Goal: Task Accomplishment & Management: Manage account settings

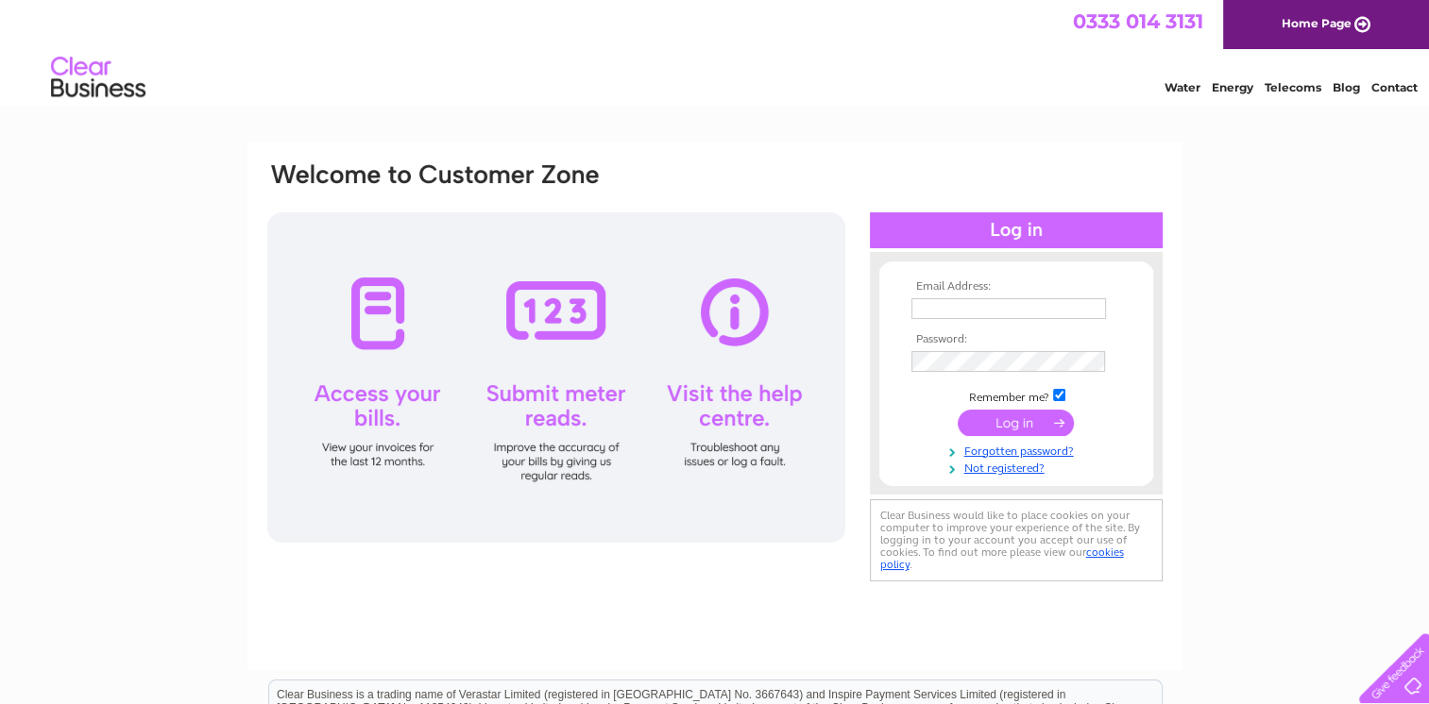
type input "[EMAIL_ADDRESS][PERSON_NAME][US_STATE][DOMAIN_NAME]"
click at [993, 427] on input "submit" at bounding box center [1016, 423] width 116 height 26
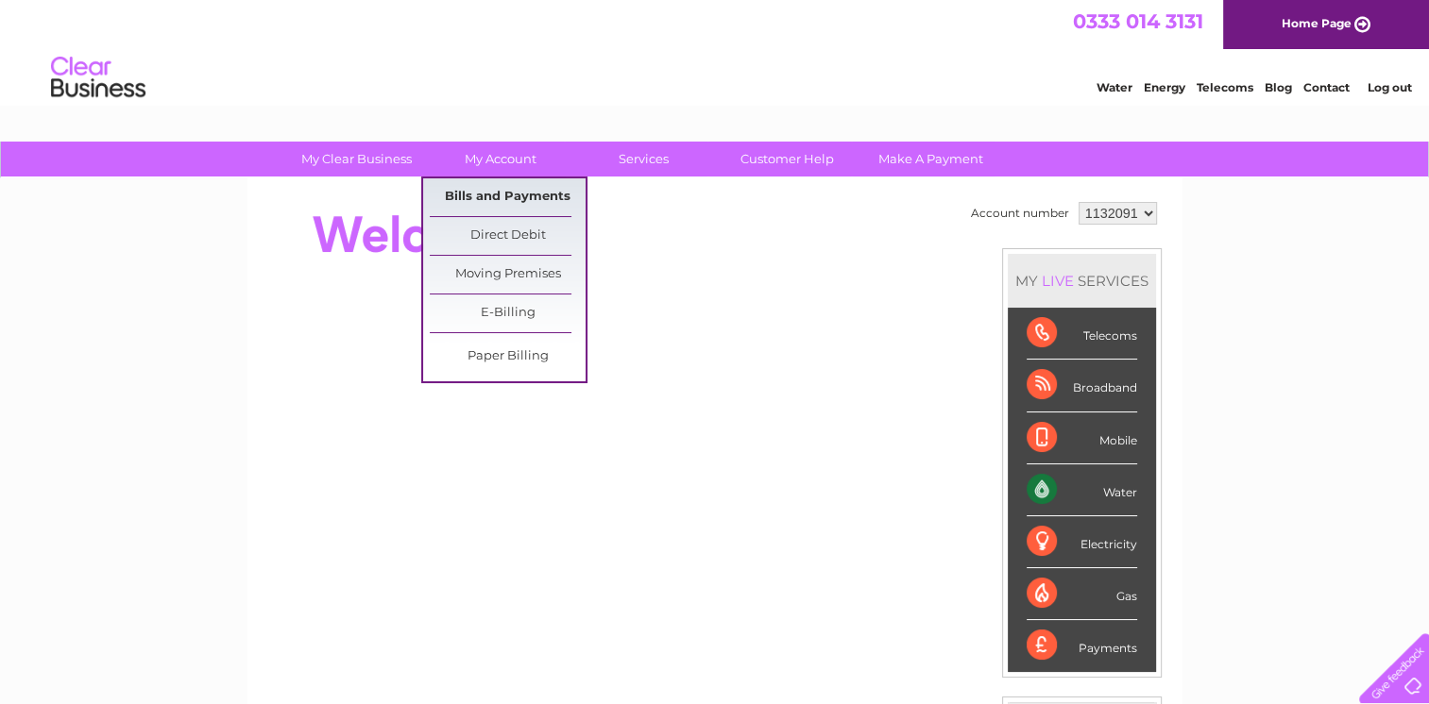
click at [505, 190] on link "Bills and Payments" at bounding box center [508, 197] width 156 height 38
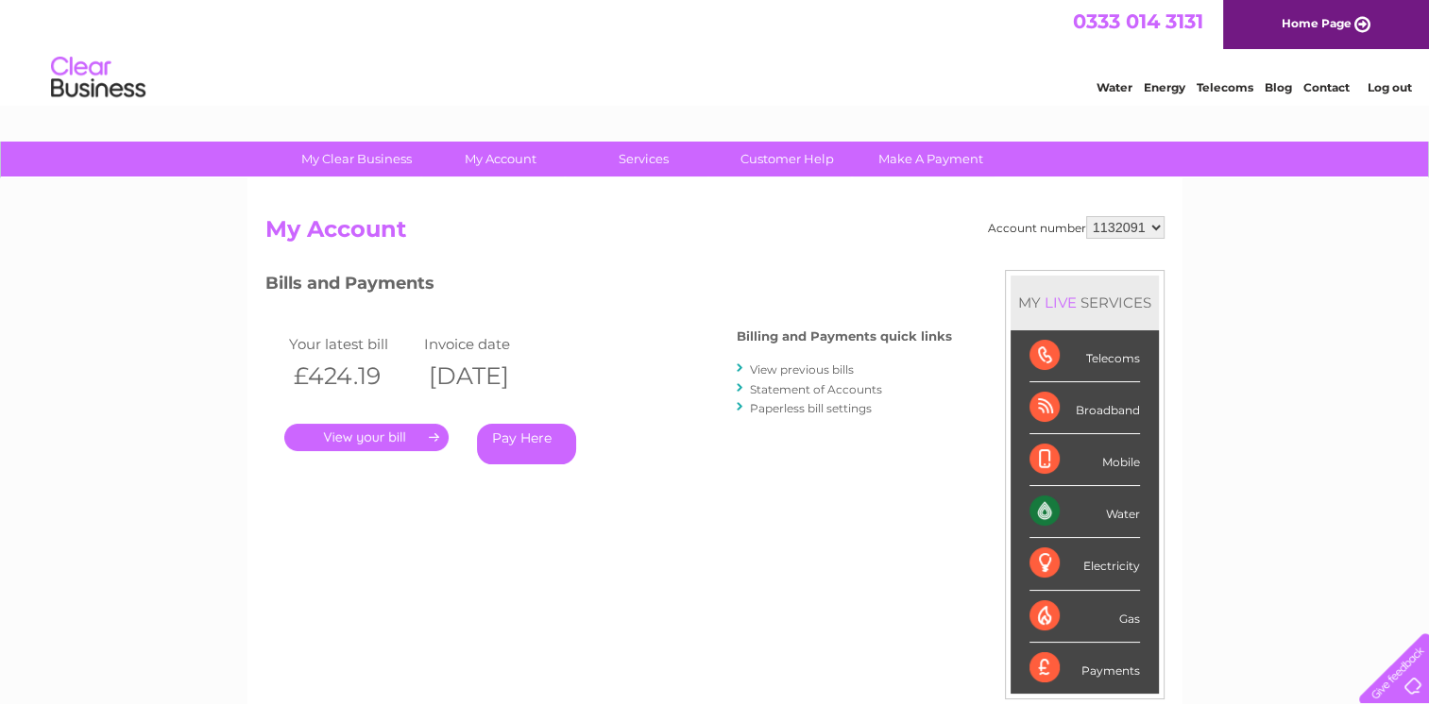
click at [368, 438] on link "." at bounding box center [366, 437] width 164 height 27
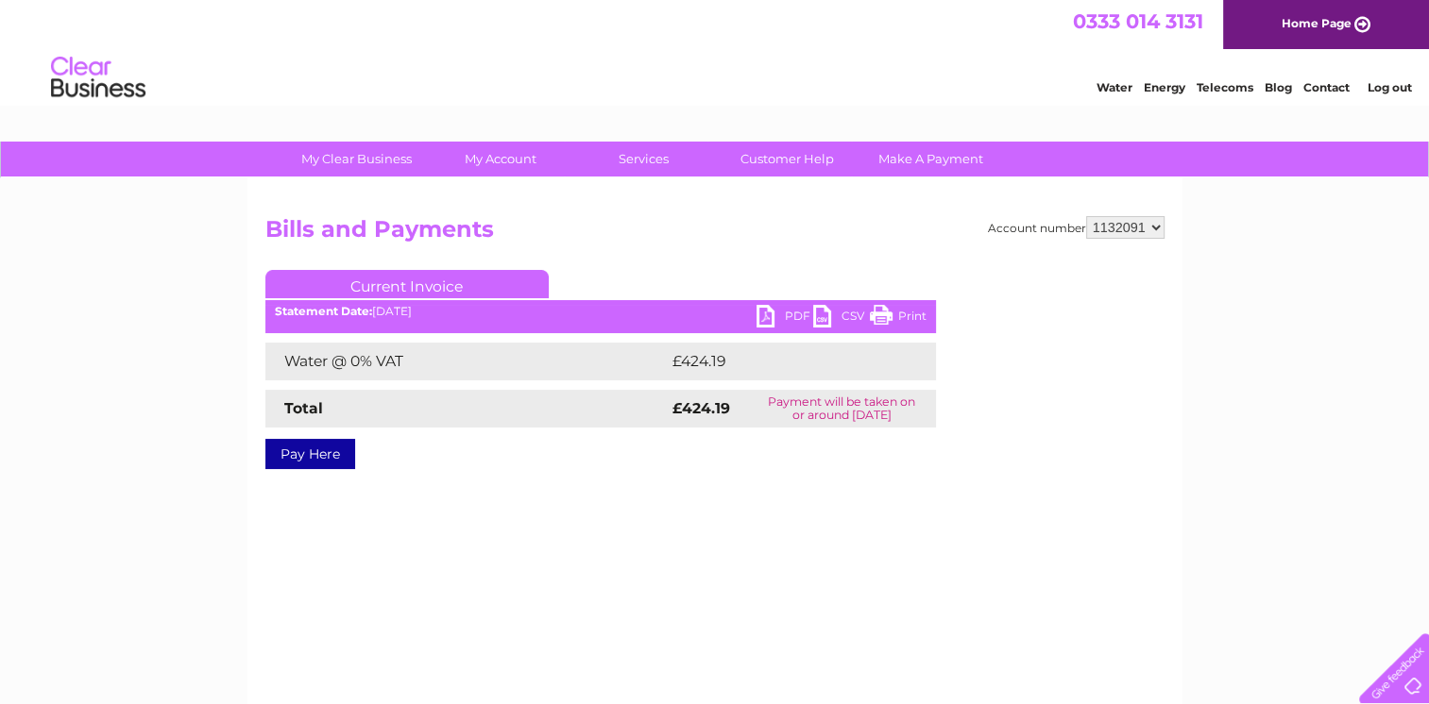
click at [776, 314] on link "PDF" at bounding box center [784, 318] width 57 height 27
